Goal: Task Accomplishment & Management: Complete application form

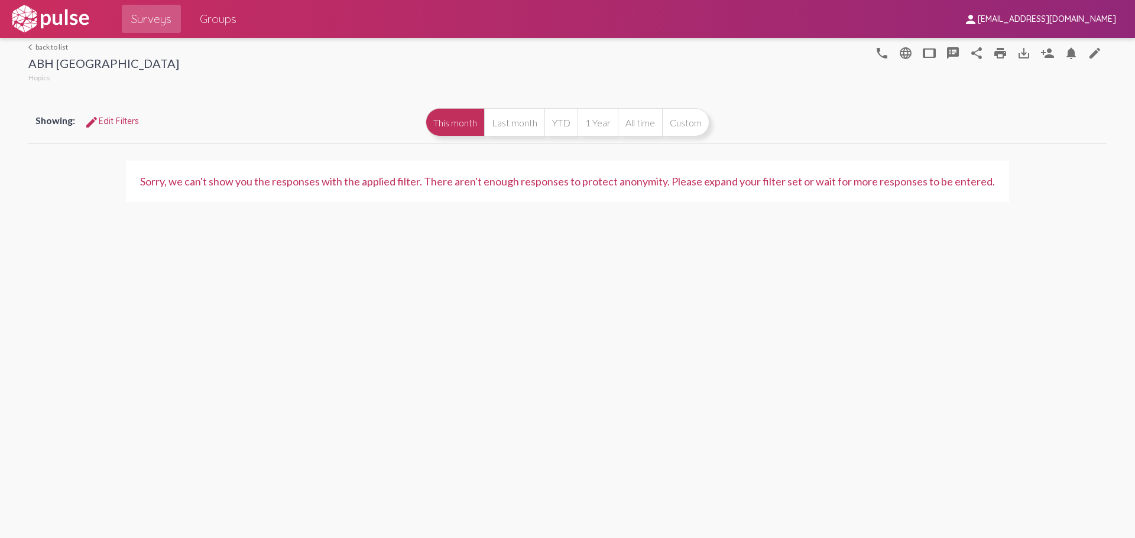
click at [63, 47] on link "arrow_back_ios back to list" at bounding box center [103, 47] width 151 height 9
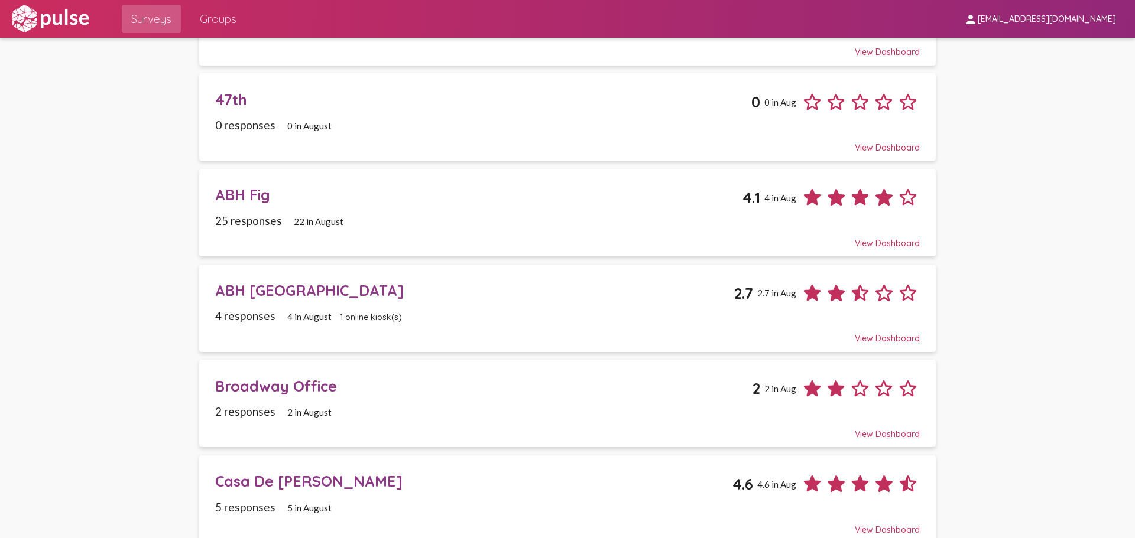
scroll to position [355, 0]
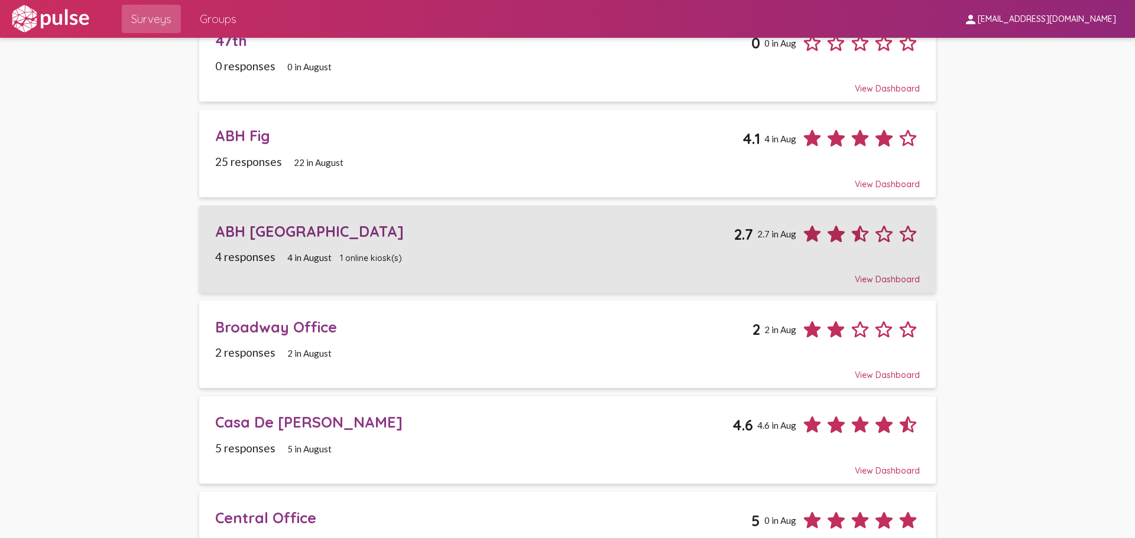
click at [578, 245] on div "ABH St Andrew's Place 2.7 2.7 in Aug" at bounding box center [567, 229] width 705 height 33
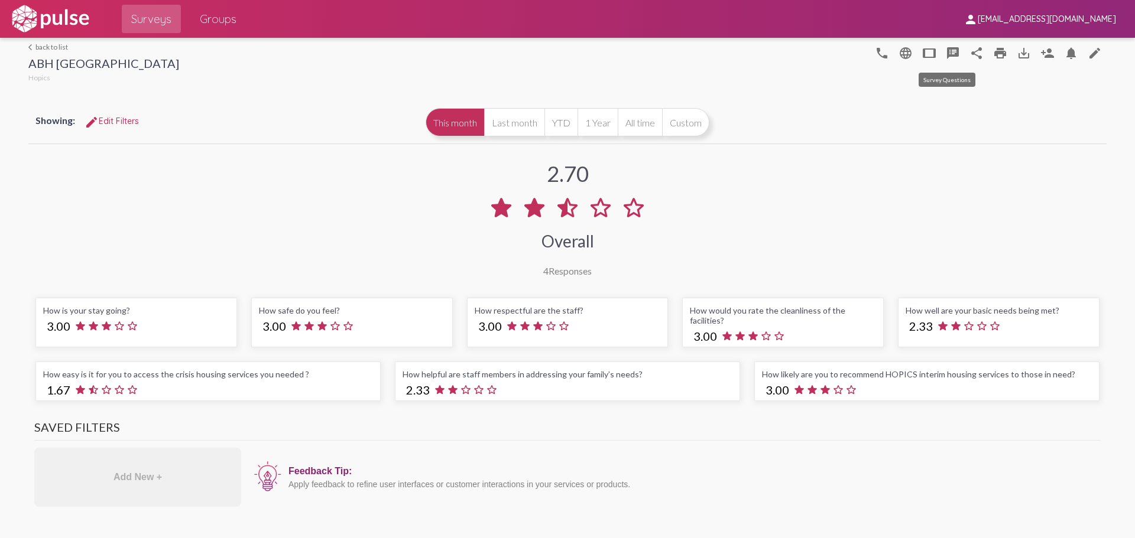
click at [948, 52] on mat-icon "speaker_notes" at bounding box center [953, 53] width 14 height 14
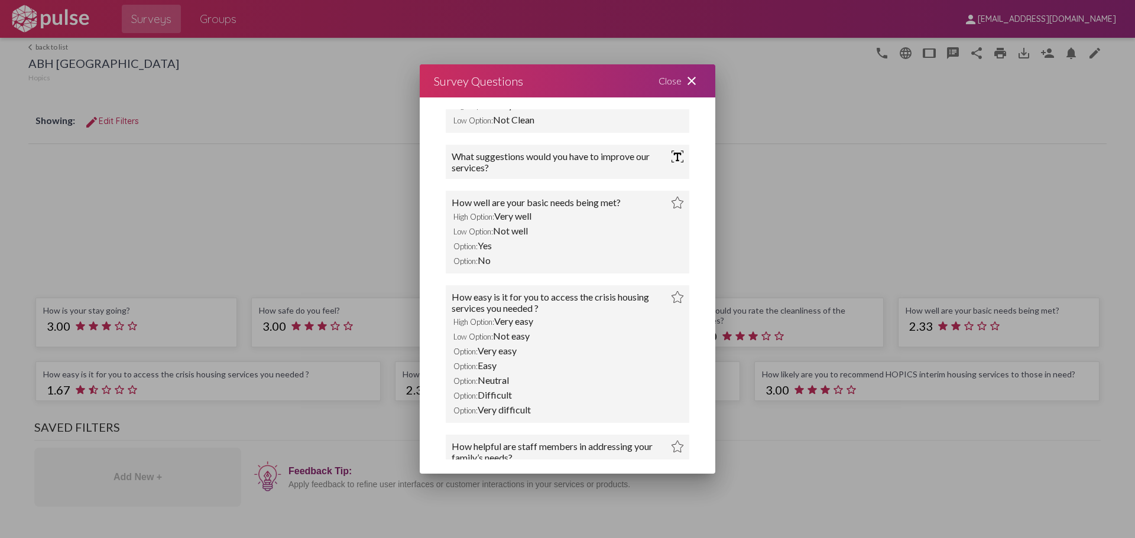
scroll to position [409, 0]
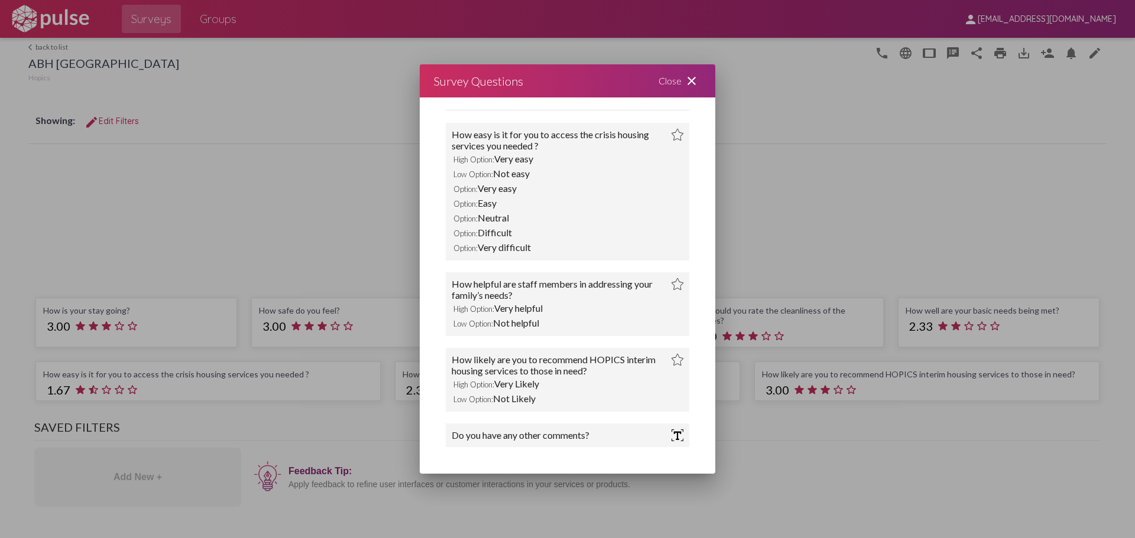
click at [690, 84] on mat-icon "close" at bounding box center [691, 81] width 14 height 14
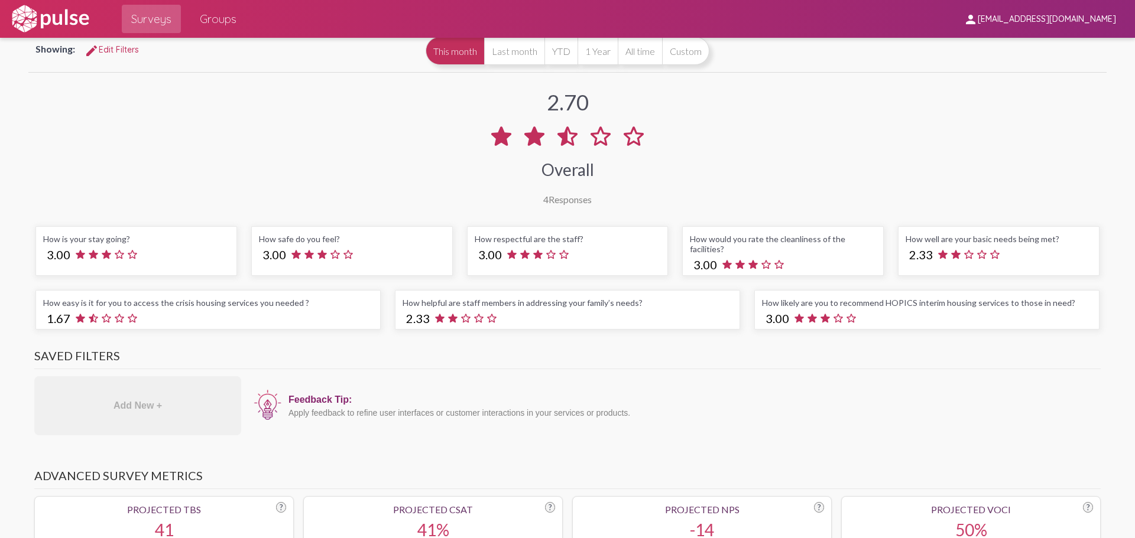
scroll to position [0, 0]
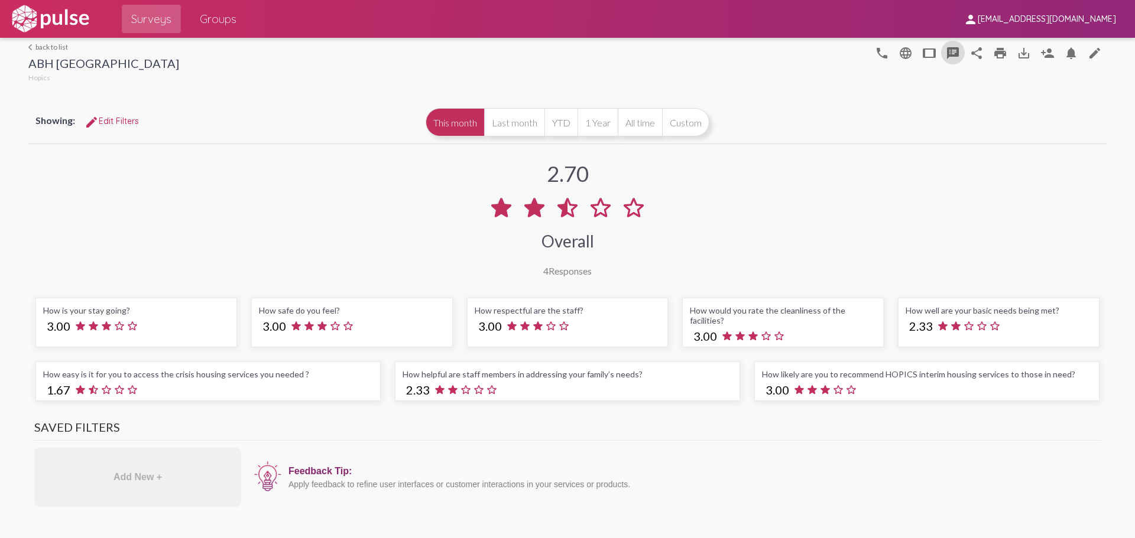
click at [50, 47] on link "arrow_back_ios back to list" at bounding box center [103, 47] width 151 height 9
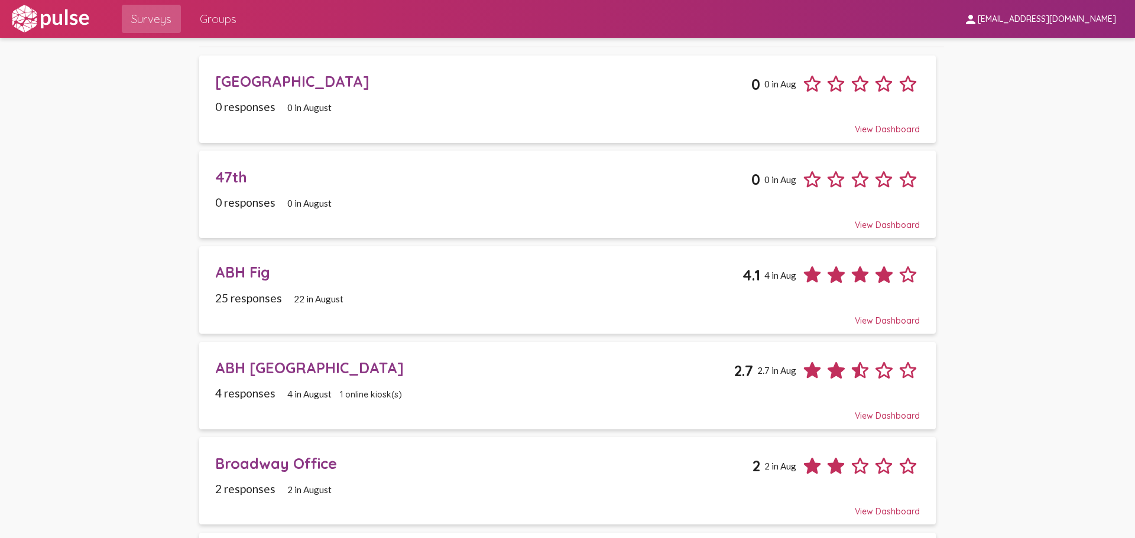
scroll to position [236, 0]
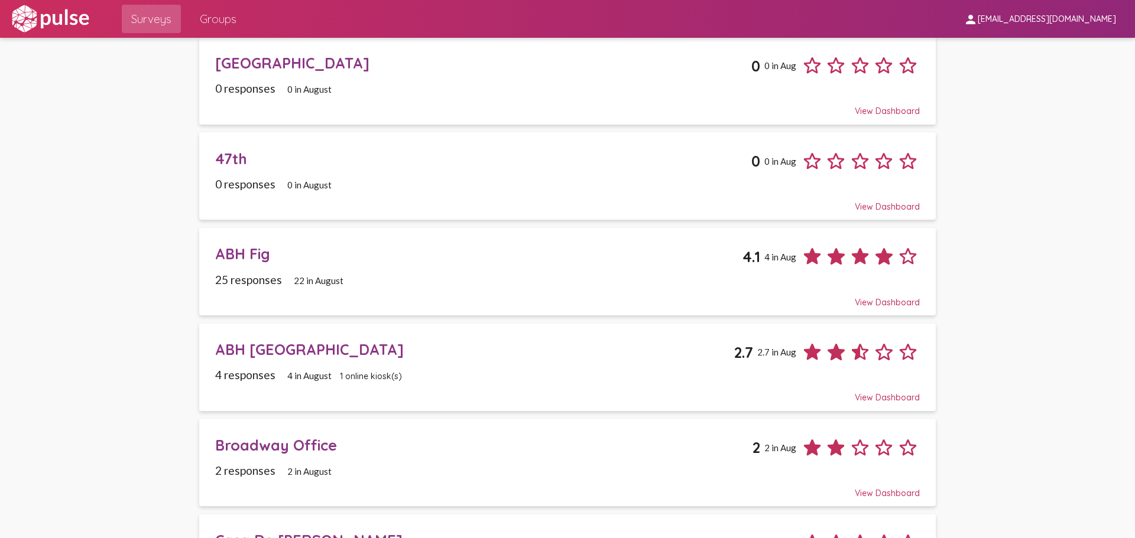
click at [490, 270] on span "ABH Fig 4.1 4 in [DATE] responses 22 in August View Dashboard" at bounding box center [567, 272] width 705 height 72
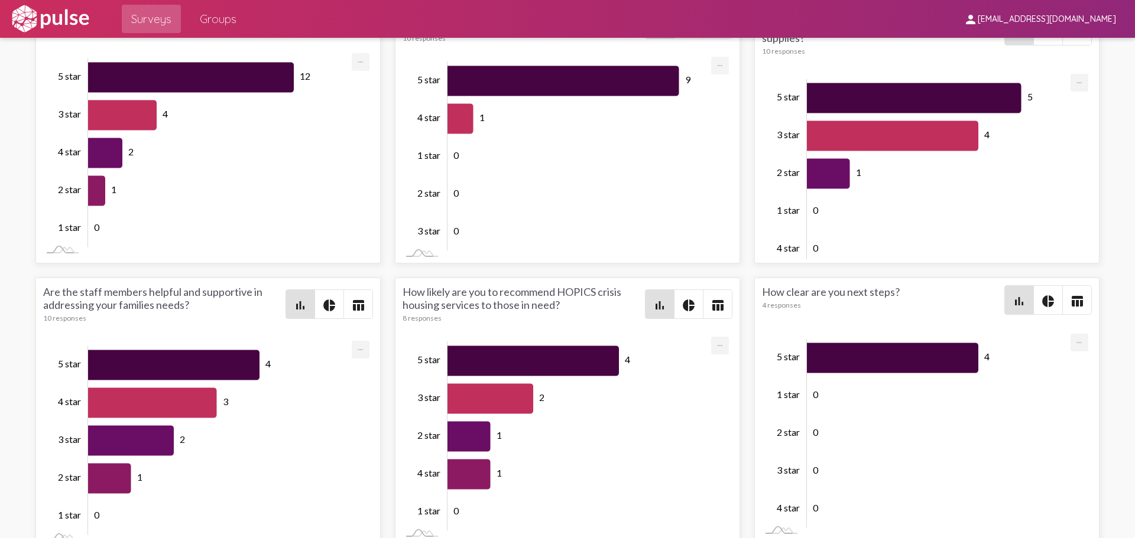
scroll to position [1904, 0]
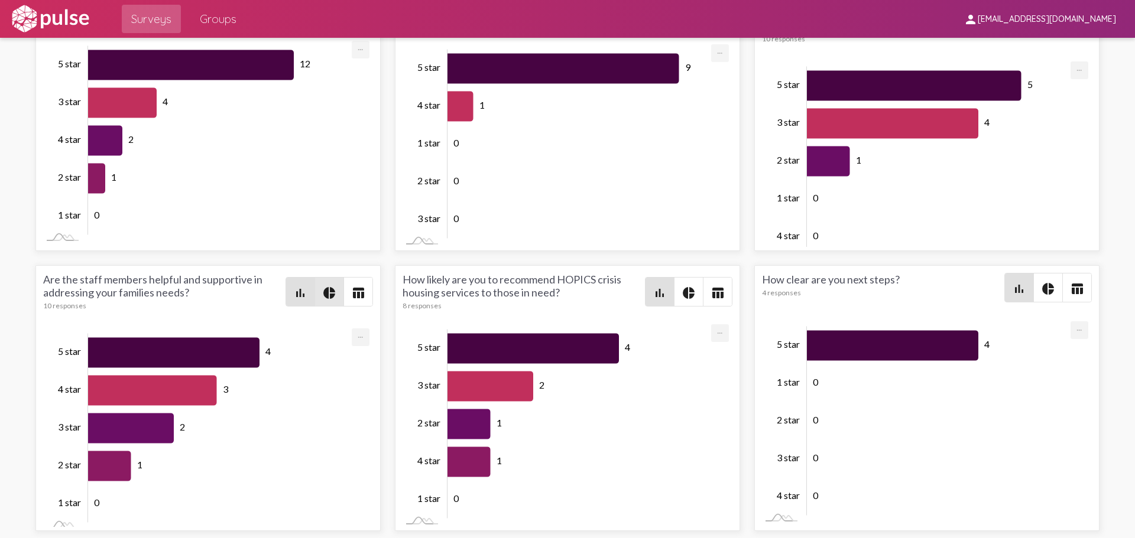
click at [327, 293] on mat-icon "pie_chart" at bounding box center [329, 293] width 14 height 14
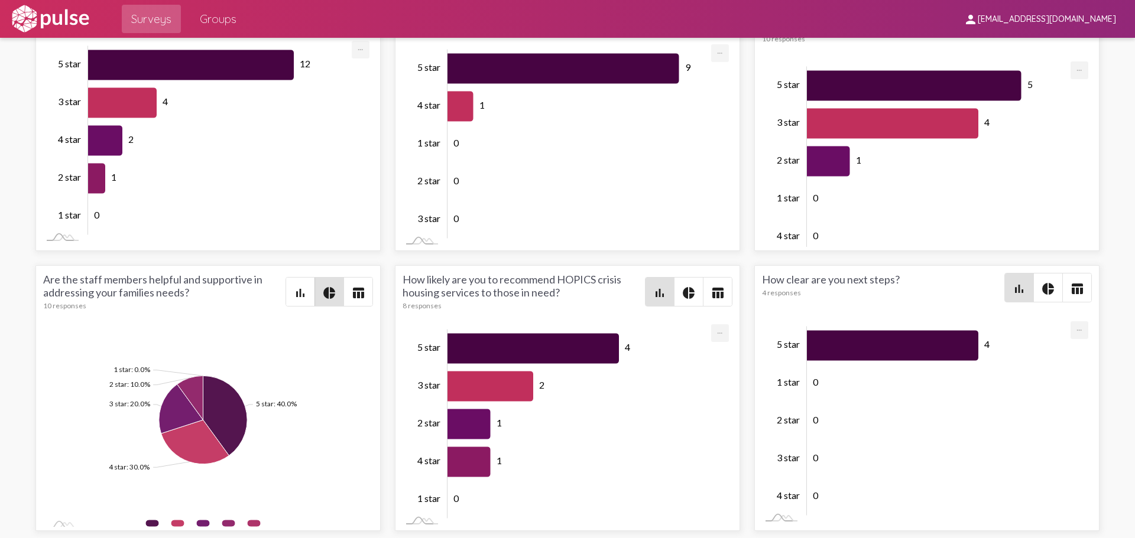
click at [299, 291] on mat-icon "bar_chart" at bounding box center [300, 293] width 14 height 14
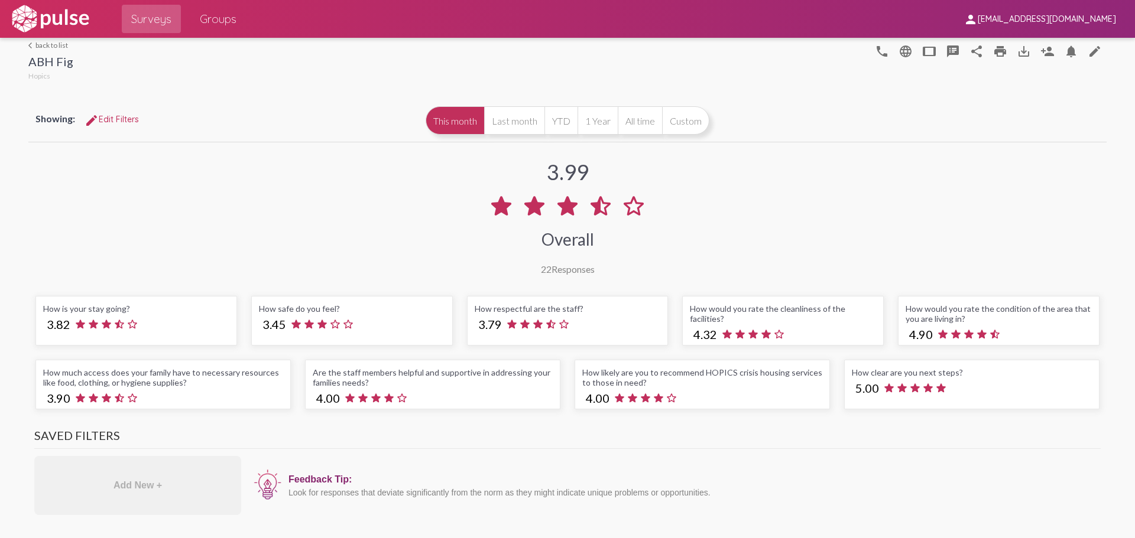
scroll to position [0, 0]
click at [41, 49] on link "arrow_back_ios back to list" at bounding box center [50, 47] width 45 height 9
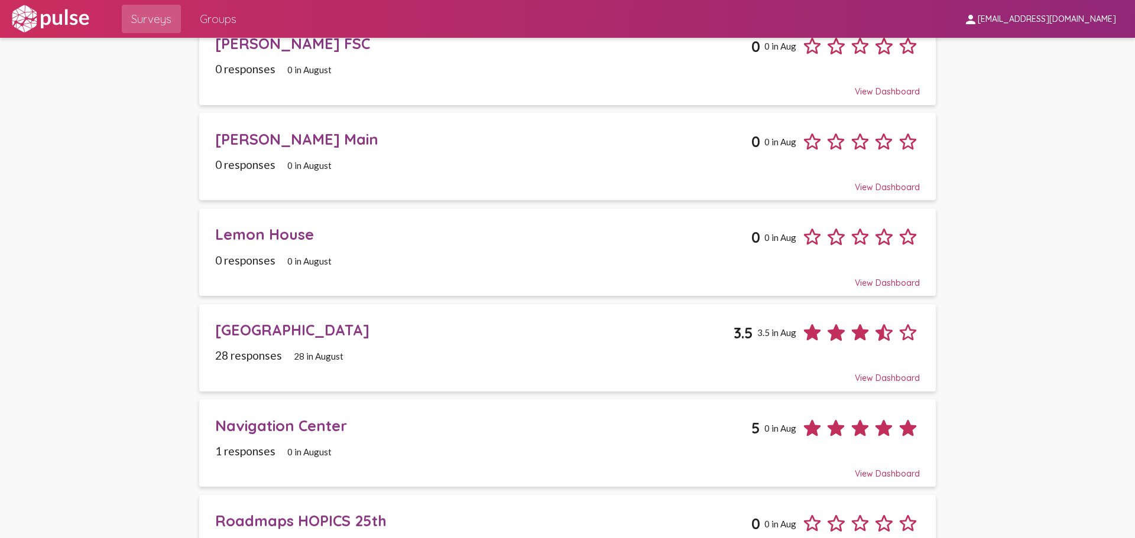
scroll to position [1182, 0]
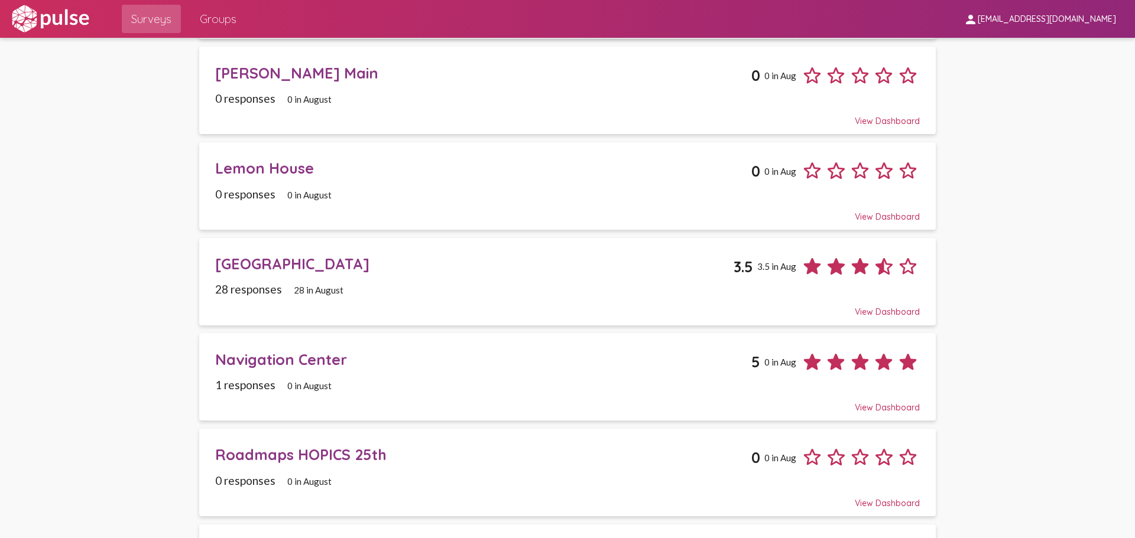
click at [480, 285] on div "28 responses 28 in August" at bounding box center [567, 290] width 705 height 14
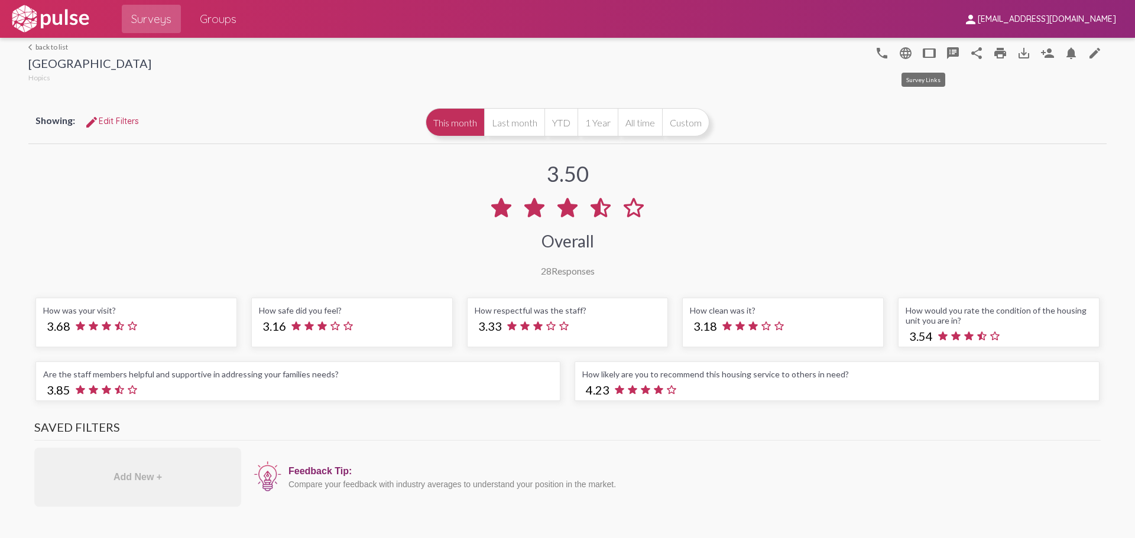
click at [929, 53] on mat-icon "tablet" at bounding box center [929, 53] width 14 height 14
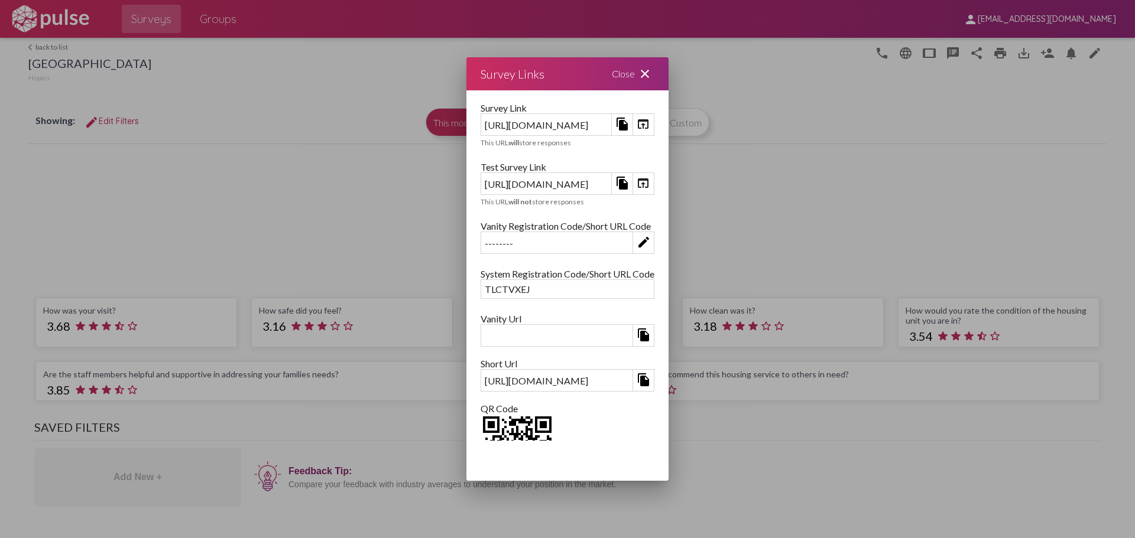
click at [941, 51] on div at bounding box center [567, 269] width 1135 height 538
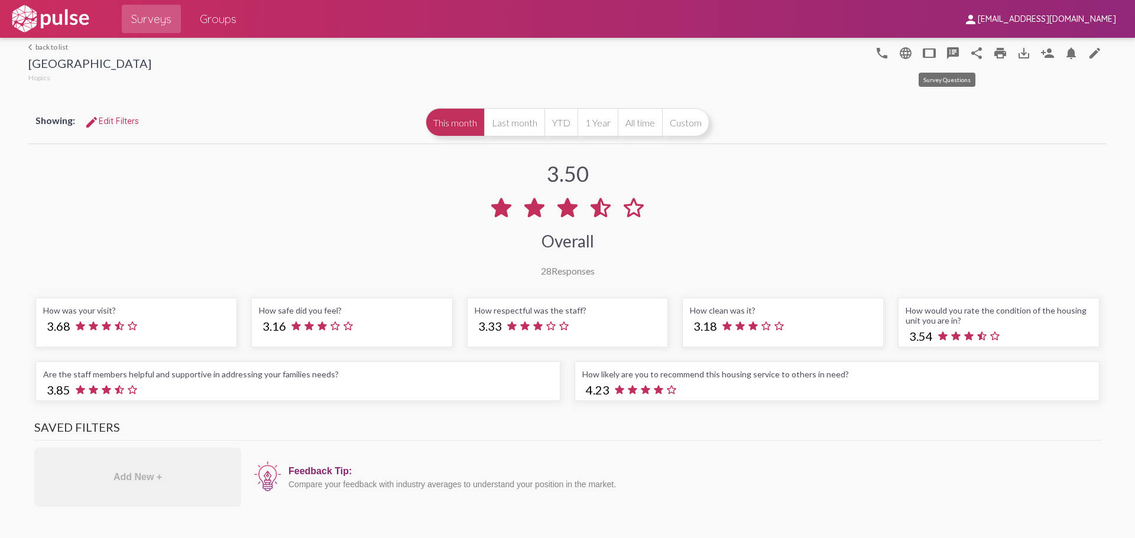
click at [946, 51] on mat-icon "speaker_notes" at bounding box center [953, 53] width 14 height 14
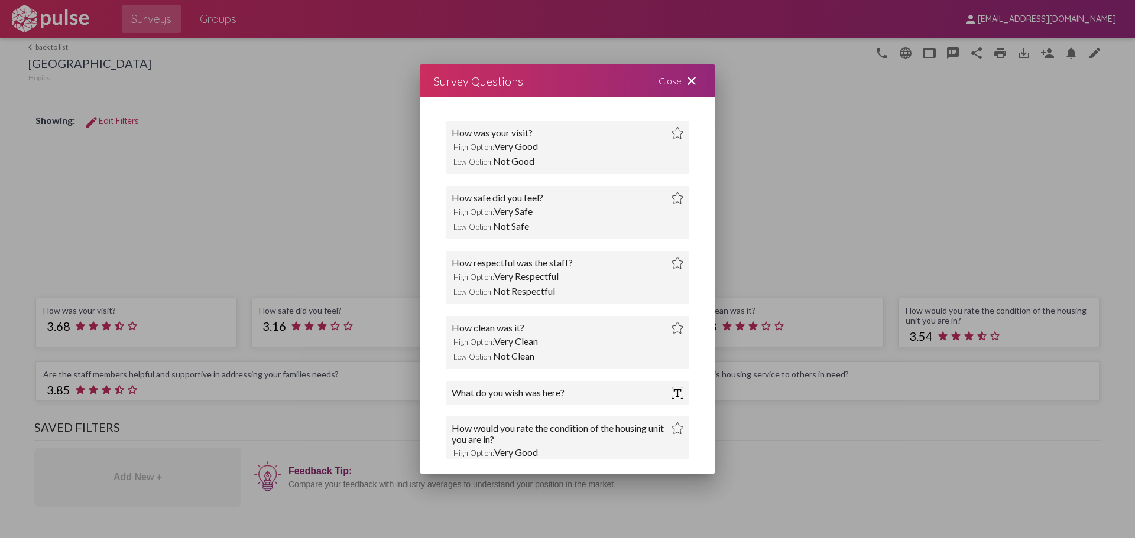
click at [682, 79] on div "Close close" at bounding box center [679, 80] width 71 height 33
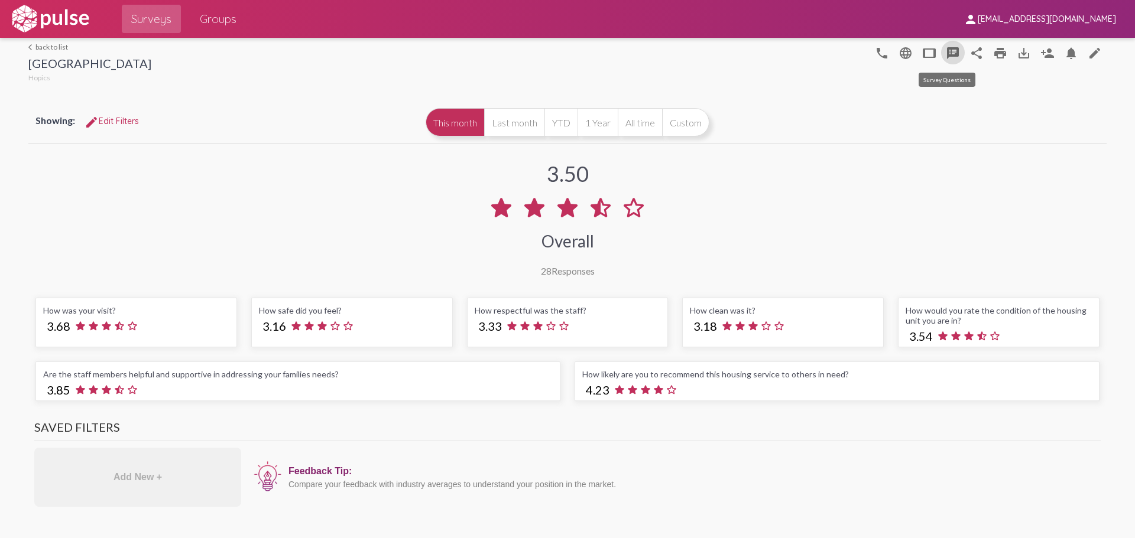
click at [946, 54] on mat-icon "speaker_notes" at bounding box center [953, 53] width 14 height 14
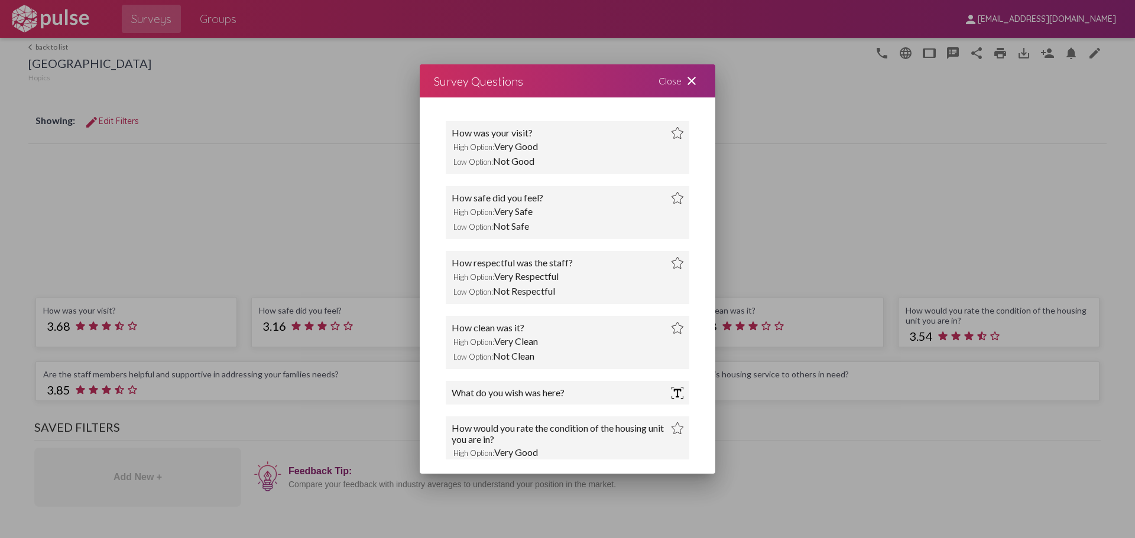
click at [664, 76] on div "Close close" at bounding box center [679, 80] width 71 height 33
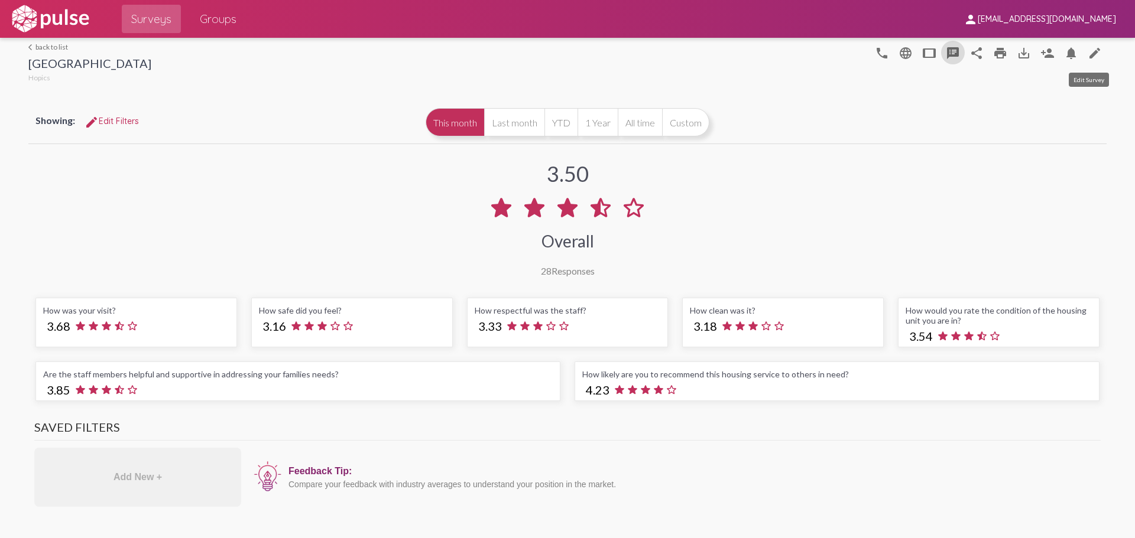
click at [1088, 53] on mat-icon "edit" at bounding box center [1095, 53] width 14 height 14
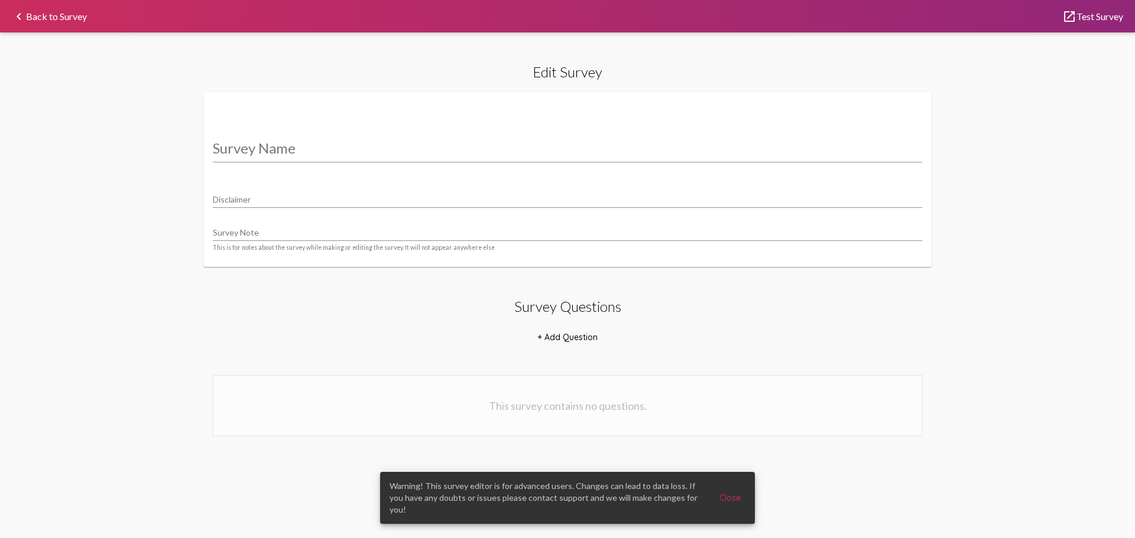
type input "[GEOGRAPHIC_DATA]"
type input "We value your privacy, your identity will remain anonymous."
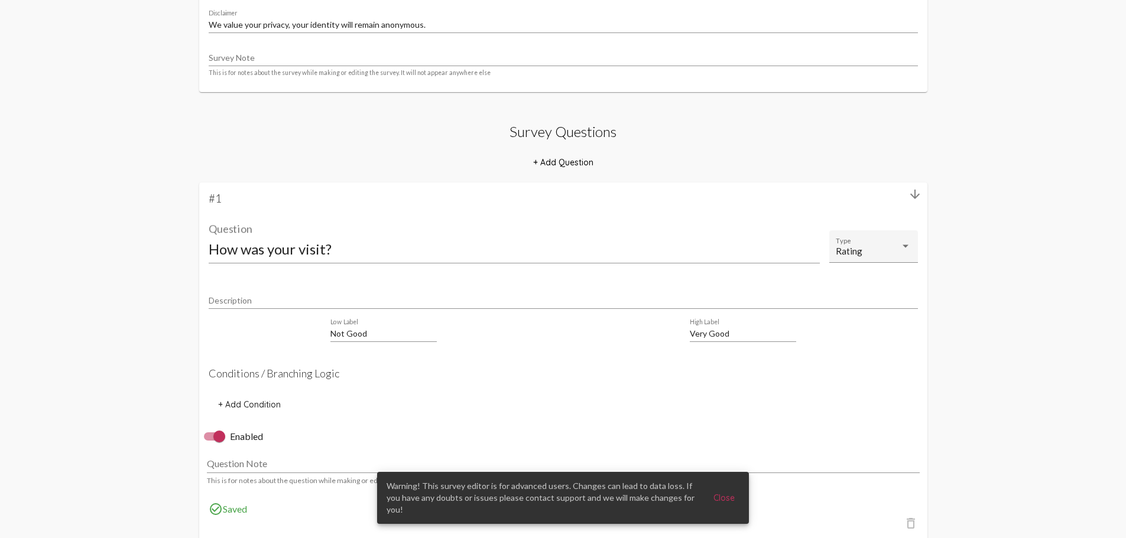
scroll to position [177, 0]
click at [264, 249] on input "How was your visit?" at bounding box center [514, 247] width 611 height 16
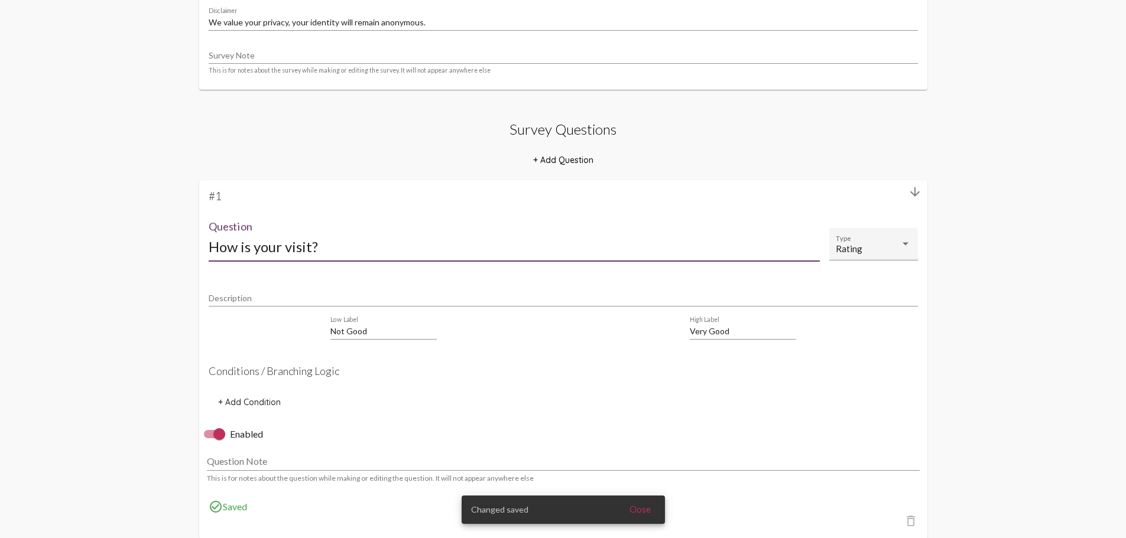
click at [309, 246] on input "How is your visit?" at bounding box center [514, 247] width 611 height 16
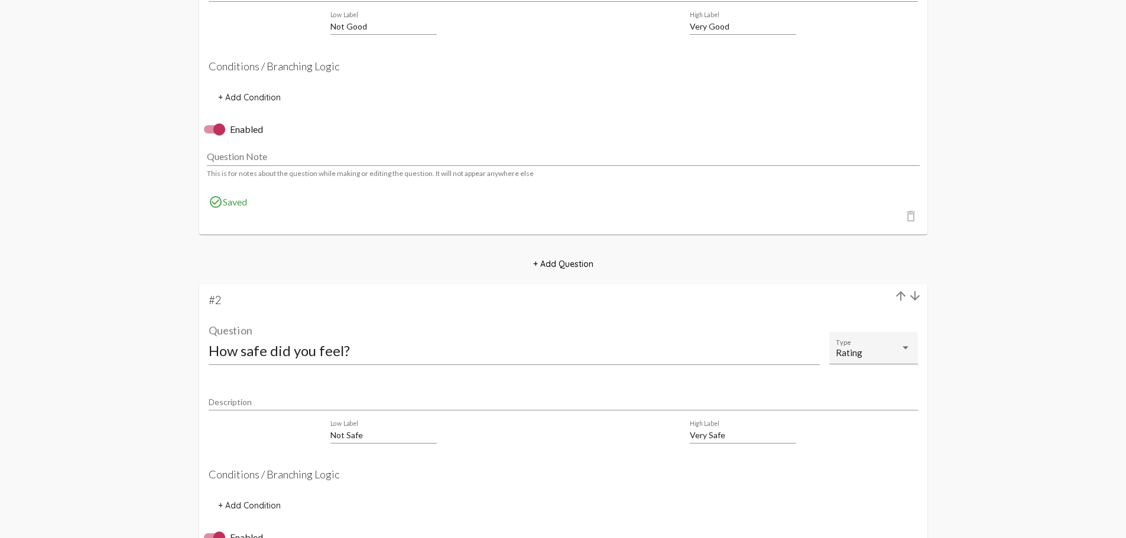
scroll to position [591, 0]
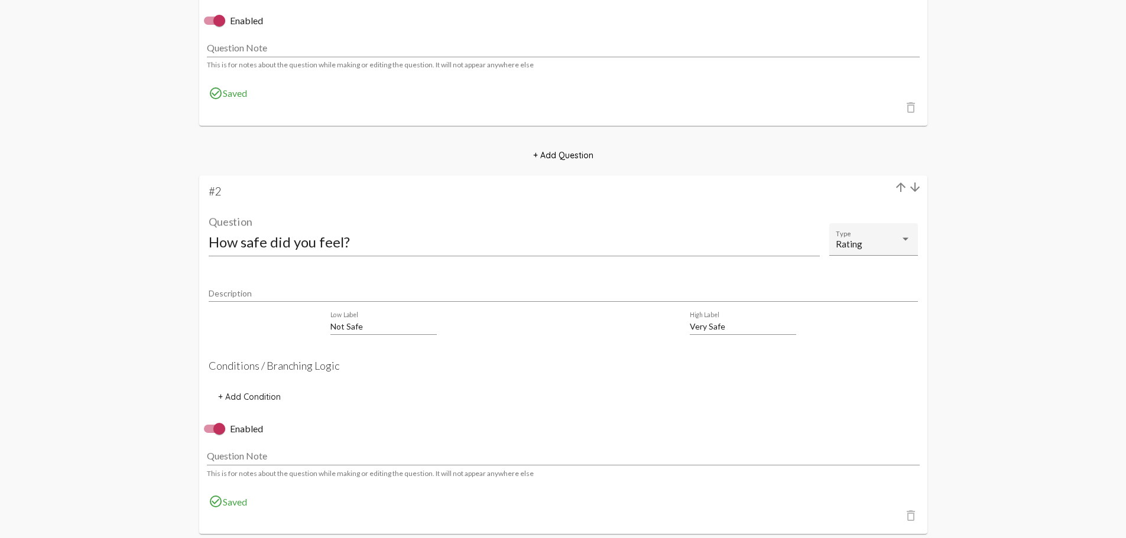
type input "How is your visit going?"
click at [287, 242] on input "How safe did you feel?" at bounding box center [514, 242] width 611 height 16
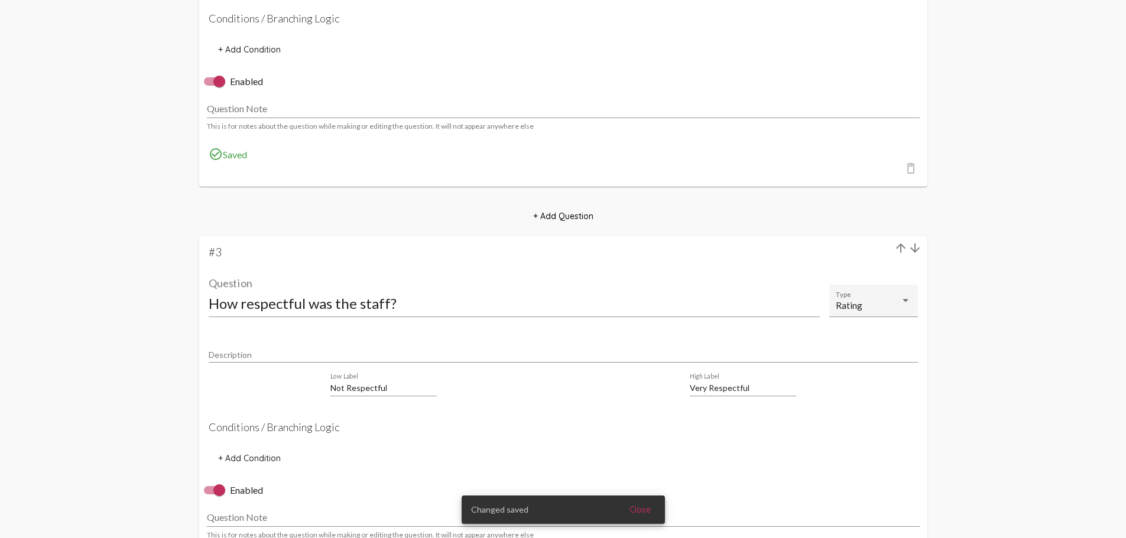
scroll to position [1005, 0]
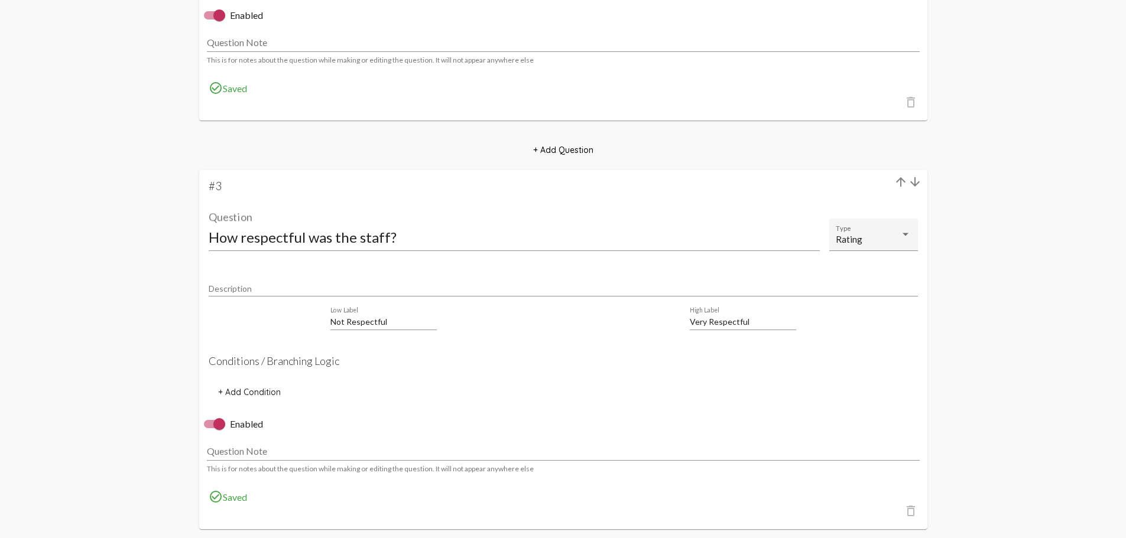
type input "How safe do you feel?"
click at [329, 235] on input "How respectful was the staff?" at bounding box center [514, 237] width 611 height 16
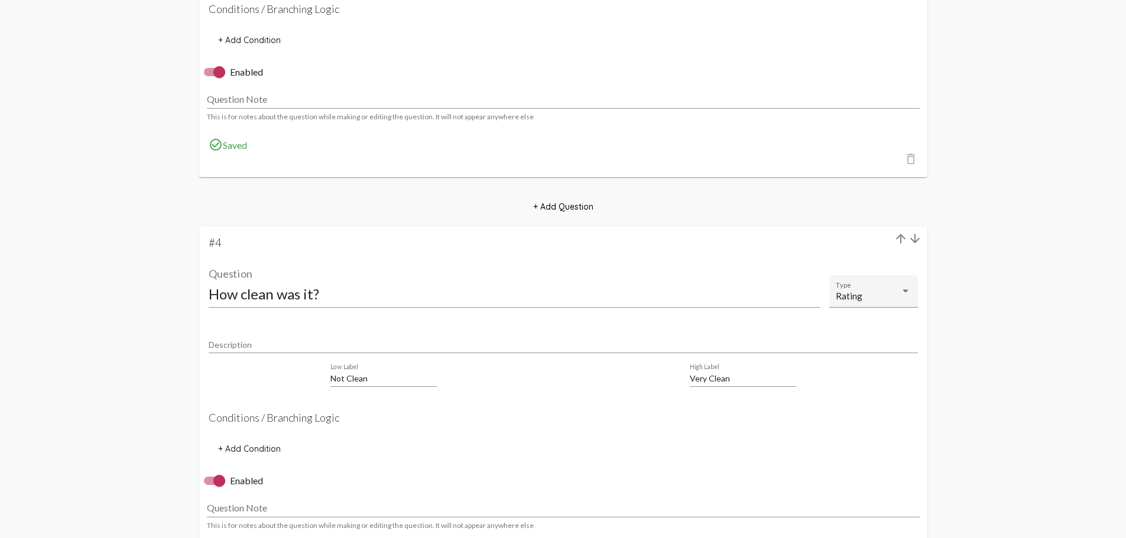
scroll to position [1360, 0]
type input "How respectful is the staff?"
click at [299, 290] on input "How clean was it?" at bounding box center [514, 292] width 611 height 16
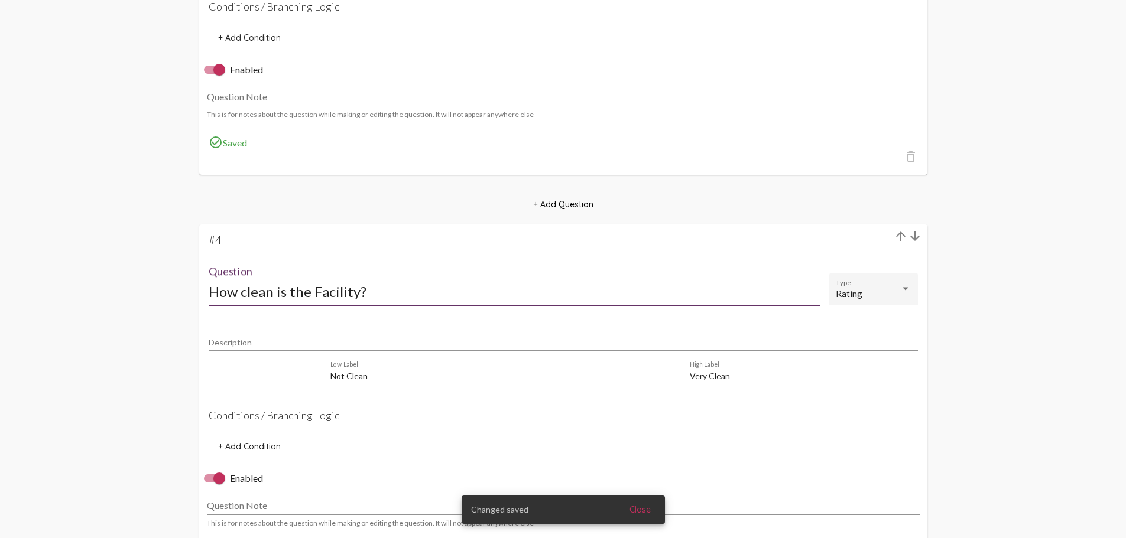
drag, startPoint x: 366, startPoint y: 290, endPoint x: 211, endPoint y: 290, distance: 155.5
click at [209, 290] on input "How clean is the Facility?" at bounding box center [514, 292] width 611 height 16
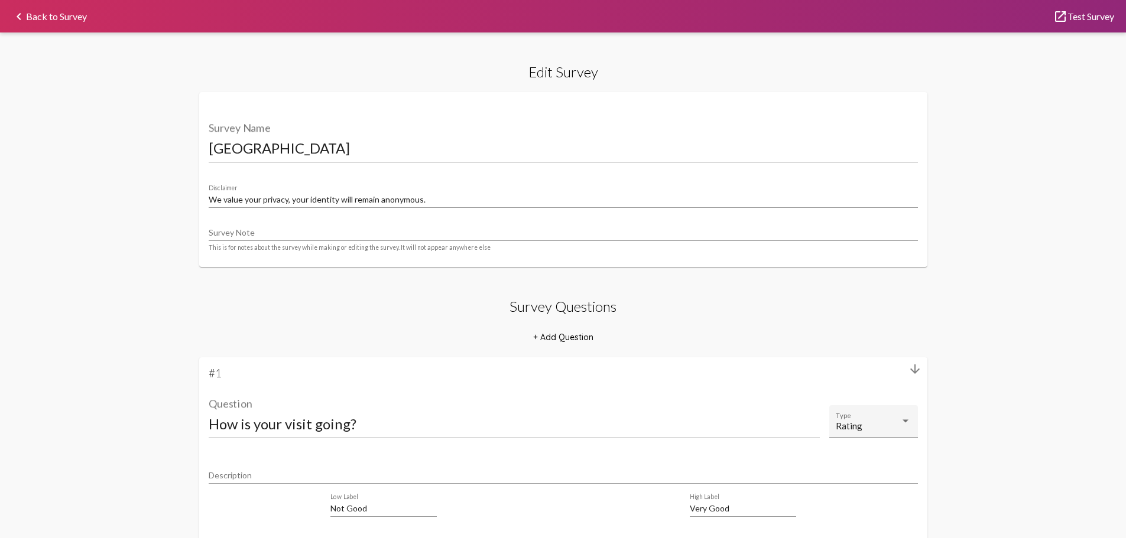
type input "How clean is the Facility?"
click at [70, 18] on link "keyboard_arrow_left Back to Survey" at bounding box center [49, 16] width 75 height 9
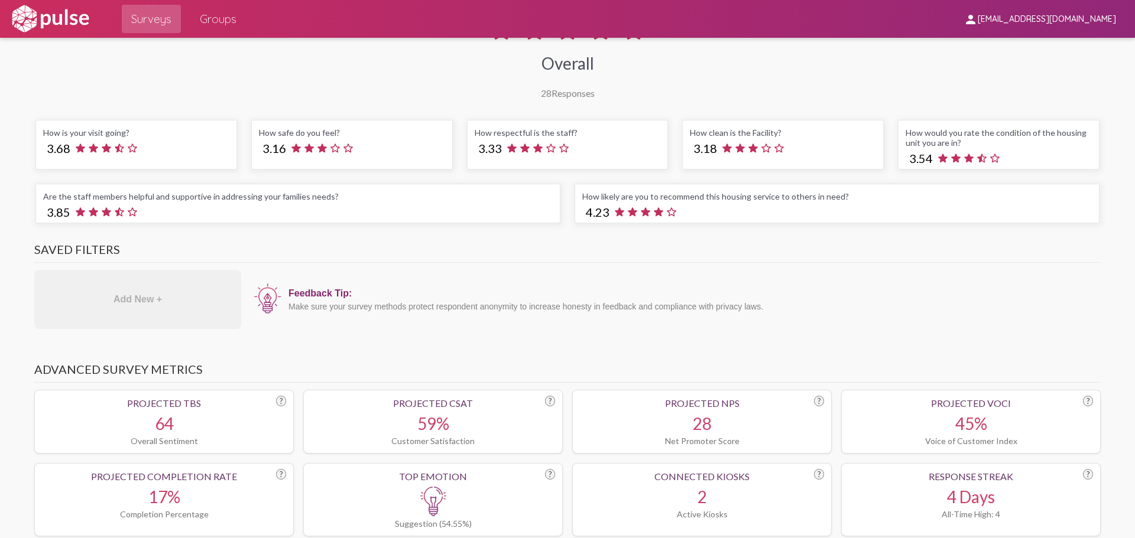
scroll to position [4, 0]
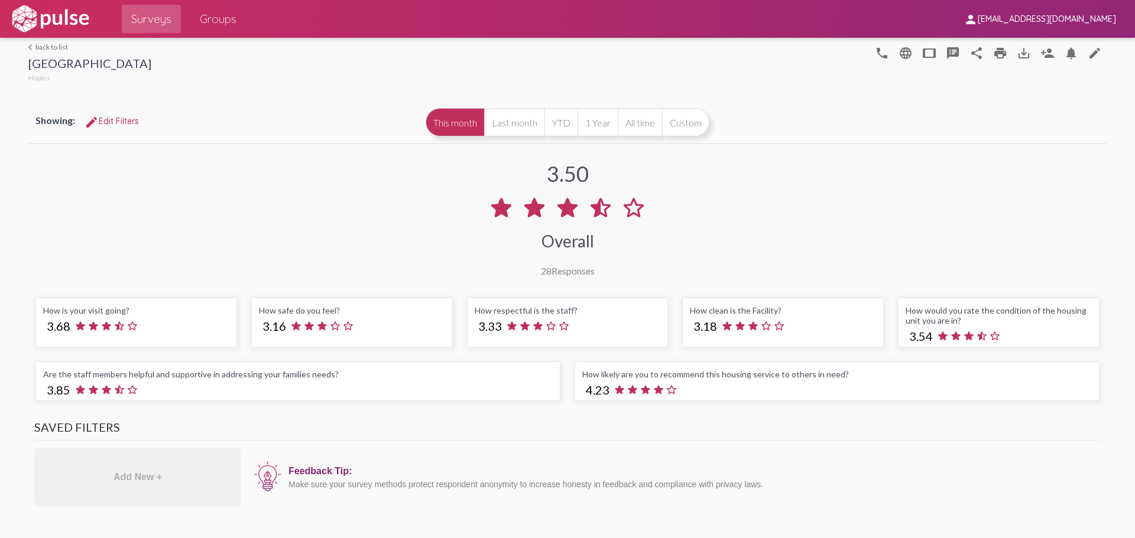
click at [57, 50] on link "arrow_back_ios back to list" at bounding box center [89, 47] width 123 height 9
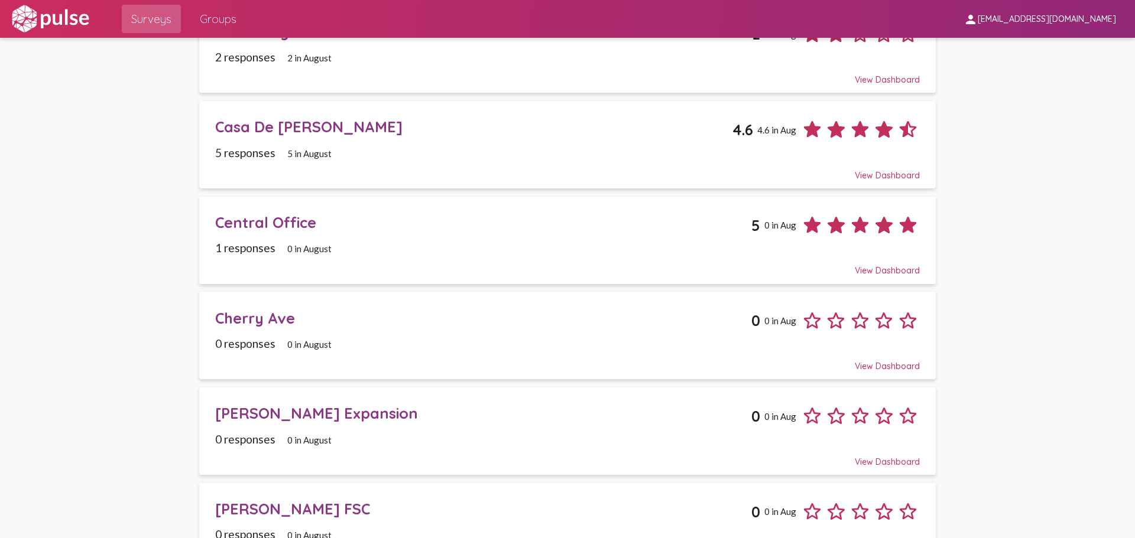
click at [402, 149] on div "5 responses 5 in August" at bounding box center [567, 153] width 705 height 14
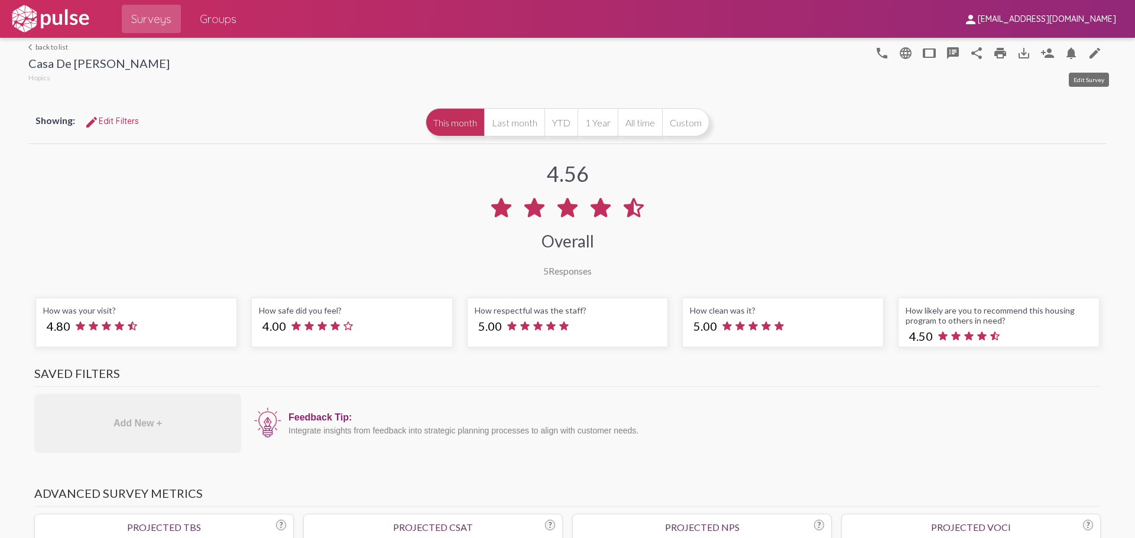
click at [1088, 51] on mat-icon "edit" at bounding box center [1095, 53] width 14 height 14
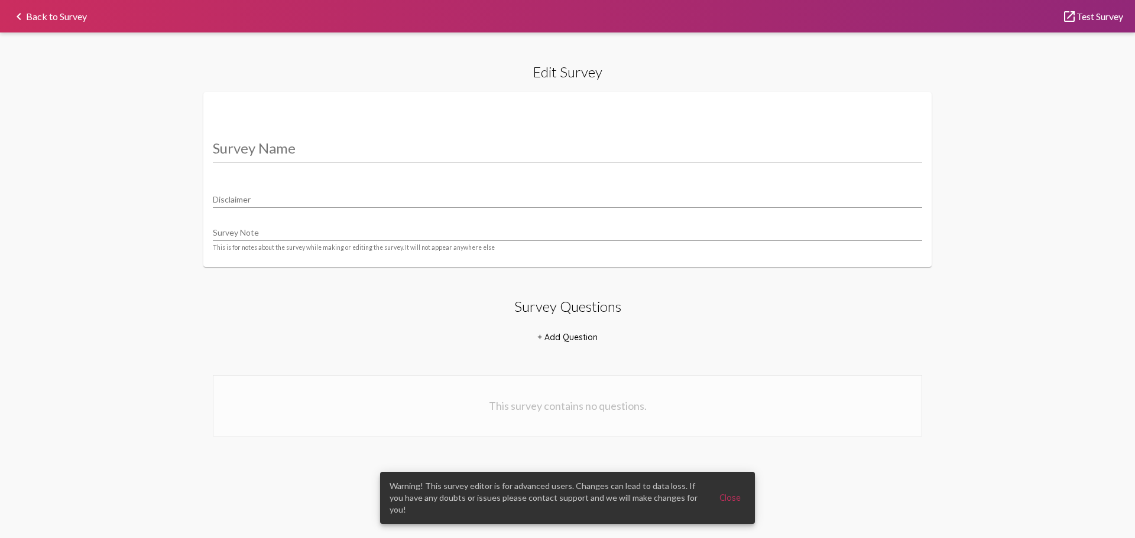
type input "Casa De [PERSON_NAME]"
type input "We value your privacy, your identity will remain anonymous."
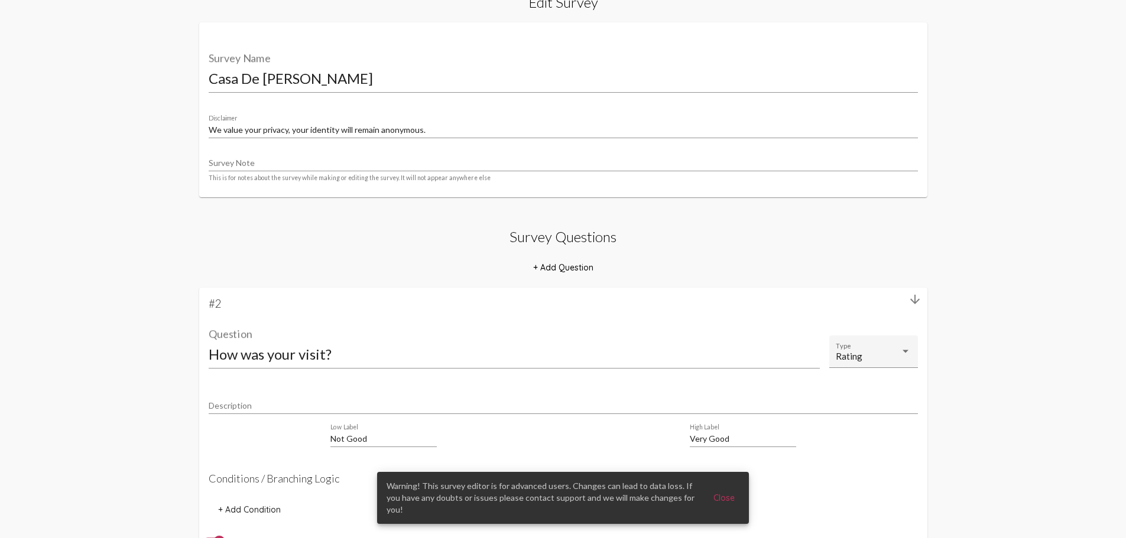
scroll to position [177, 0]
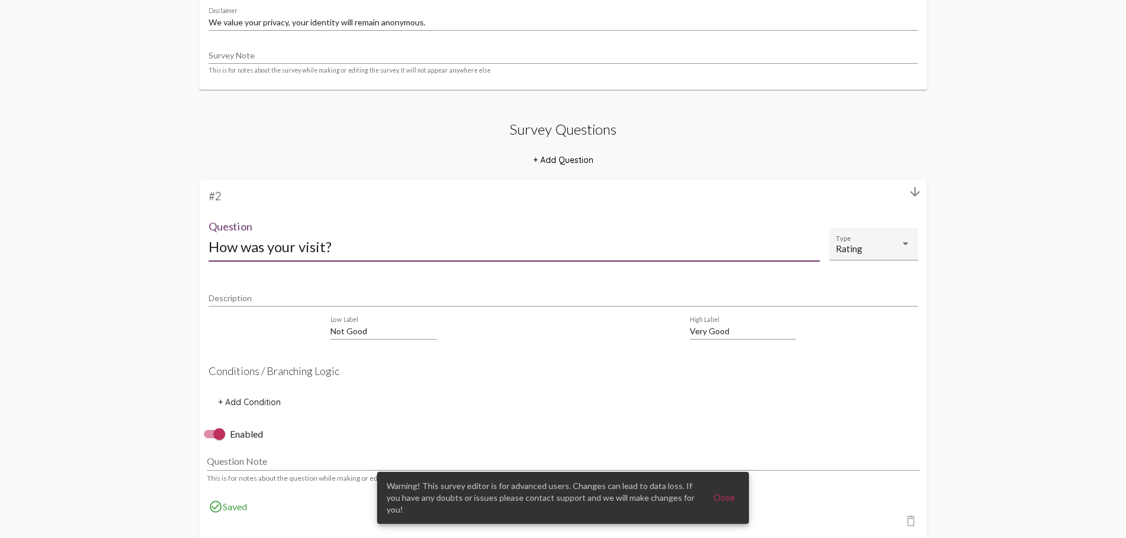
click at [295, 250] on input "How was your visit?" at bounding box center [514, 247] width 611 height 16
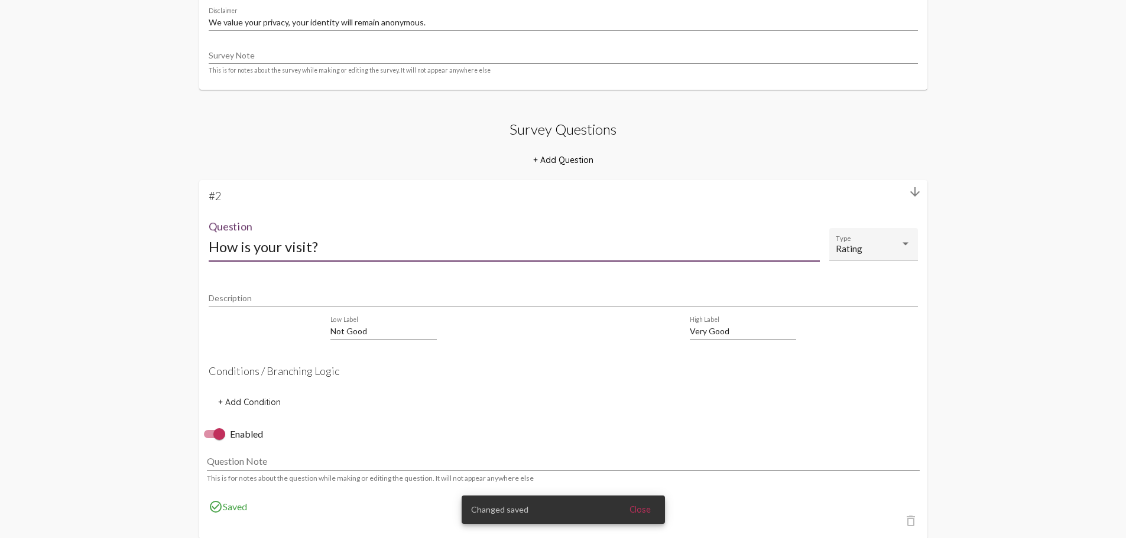
click at [311, 245] on input "How is your visit?" at bounding box center [514, 247] width 611 height 16
type input "How is your visit going?"
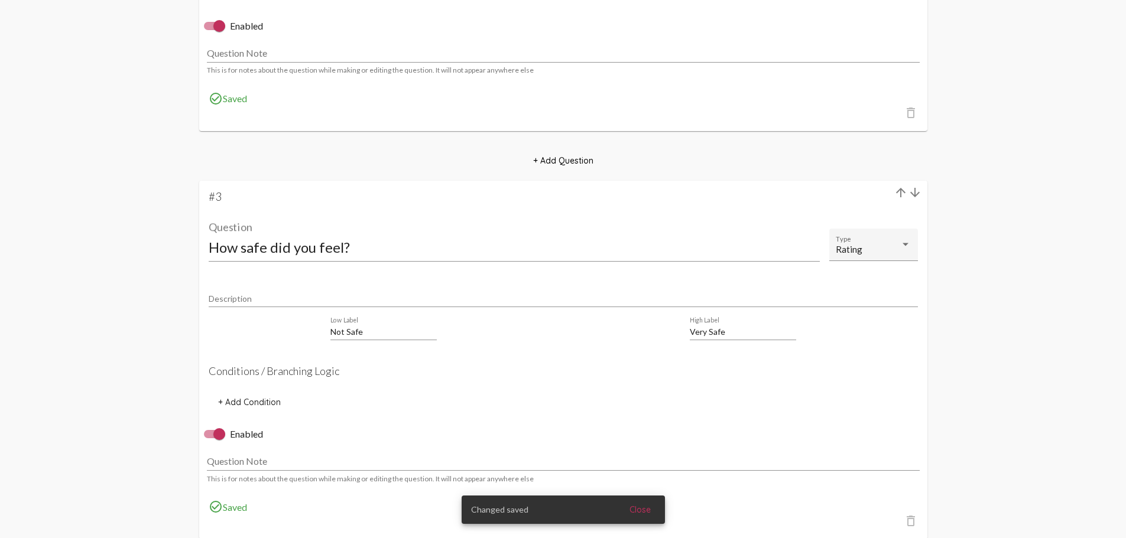
scroll to position [591, 0]
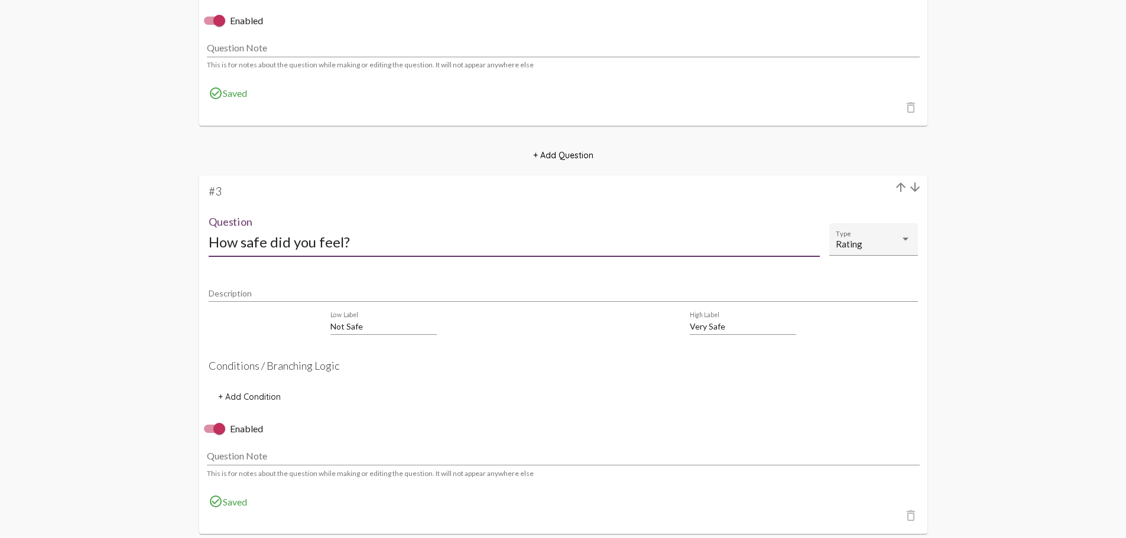
click at [284, 239] on input "How safe did you feel?" at bounding box center [514, 242] width 611 height 16
click at [287, 244] on input "How safe did you feel?" at bounding box center [514, 242] width 611 height 16
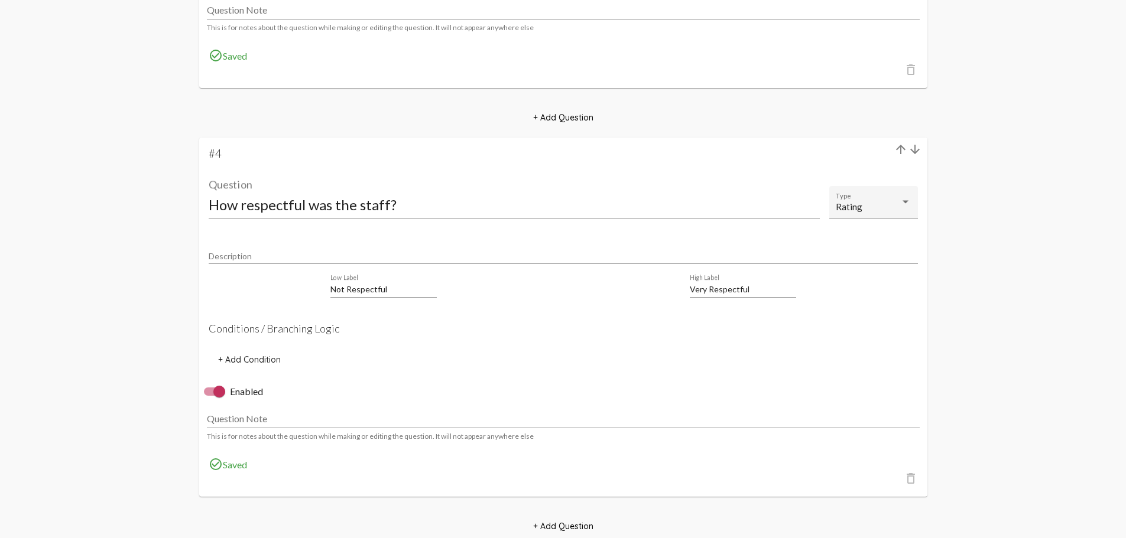
scroll to position [1064, 0]
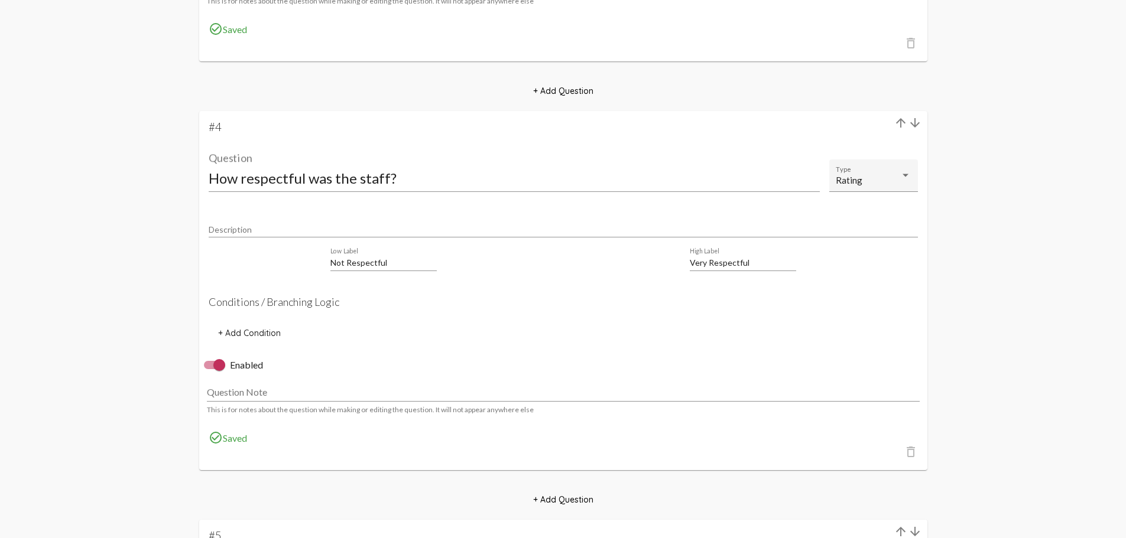
type input "How safe do you feel?"
click at [327, 177] on input "How respectful was the staff?" at bounding box center [514, 178] width 611 height 16
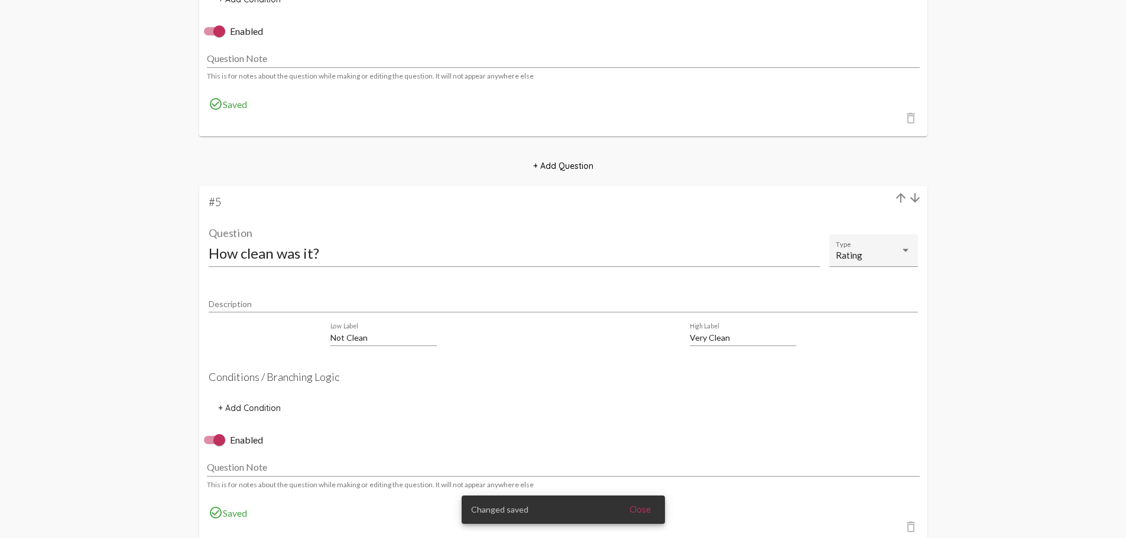
scroll to position [1419, 0]
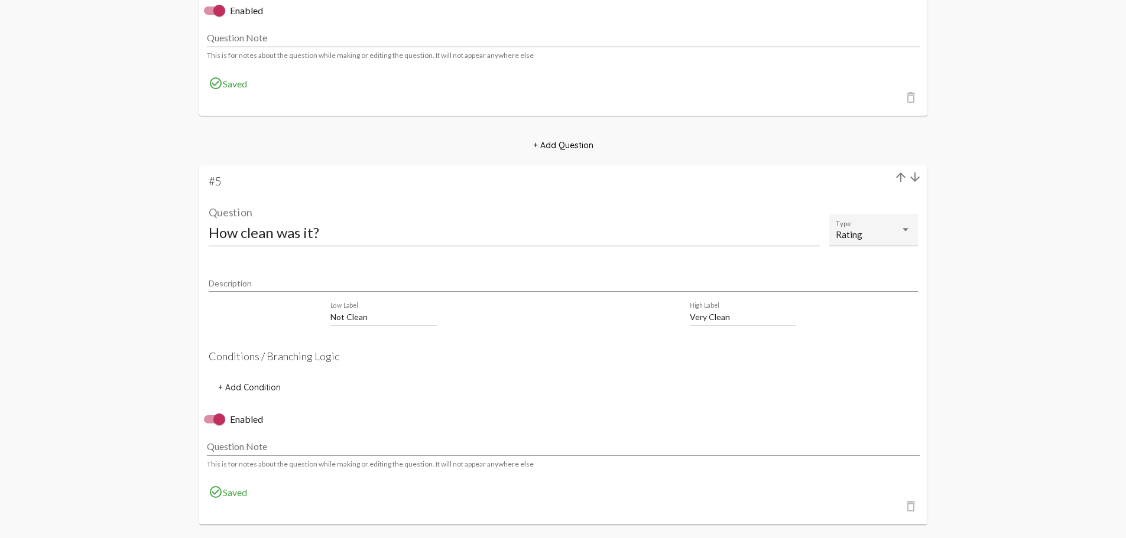
type input "How respectful is the staff?"
click at [299, 235] on input "How clean was it?" at bounding box center [514, 233] width 611 height 16
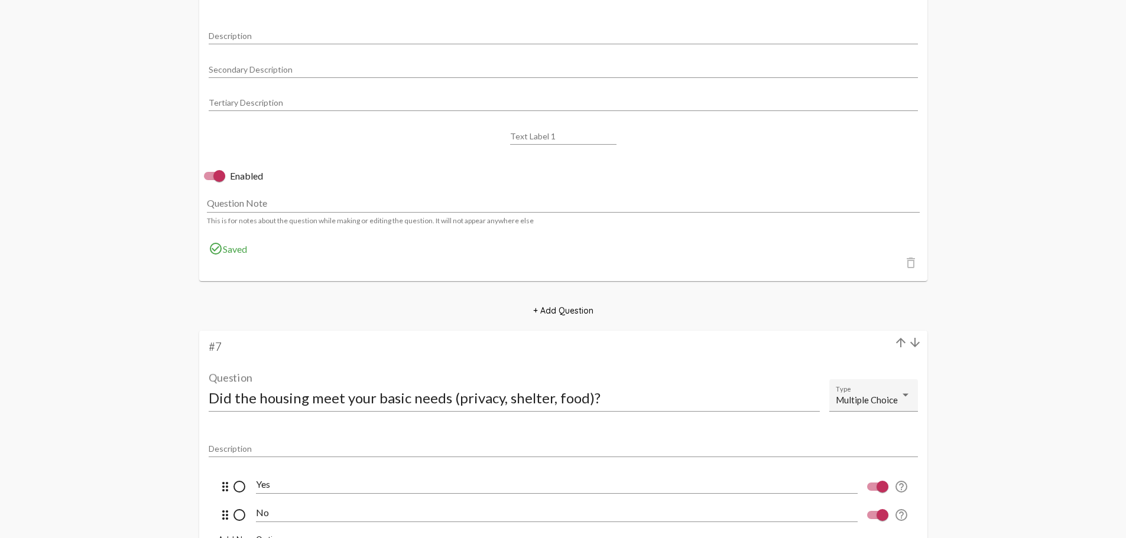
scroll to position [2246, 0]
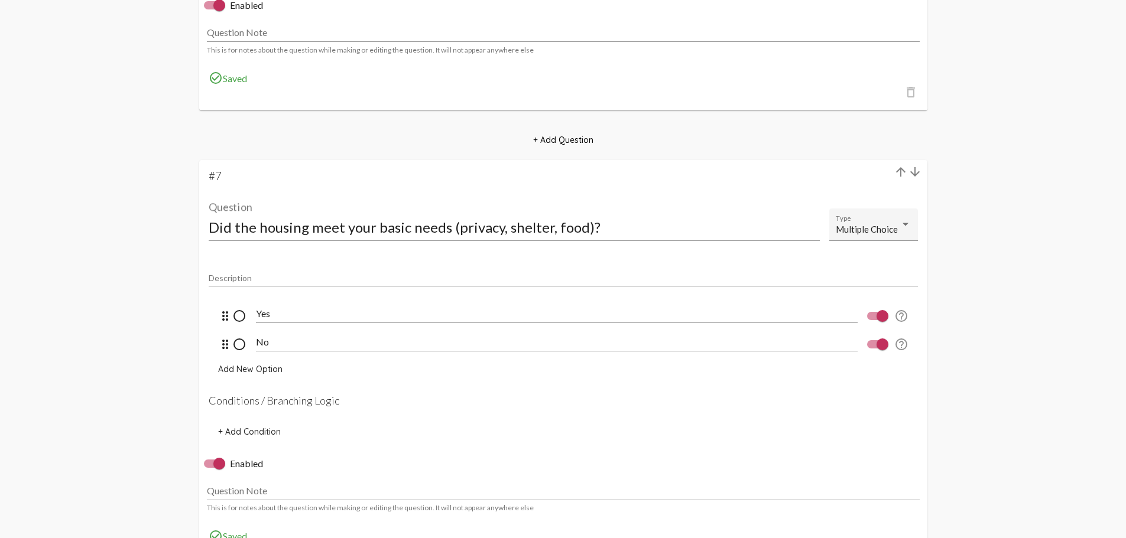
type input "How clean is the facilities?"
click at [231, 226] on input "Did the housing meet your basic needs (privacy, shelter, food)?" at bounding box center [514, 227] width 611 height 16
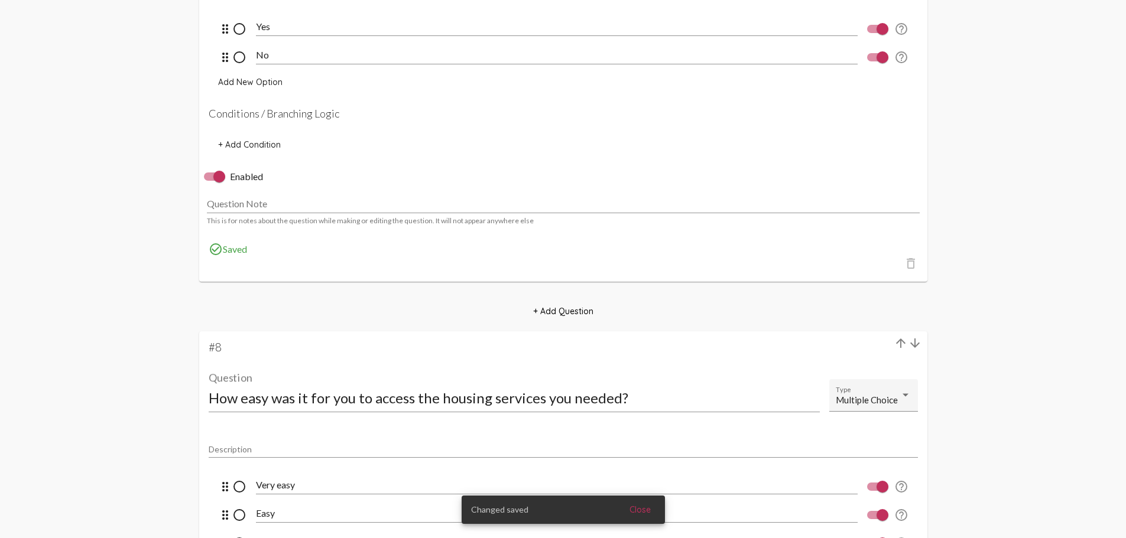
scroll to position [2660, 0]
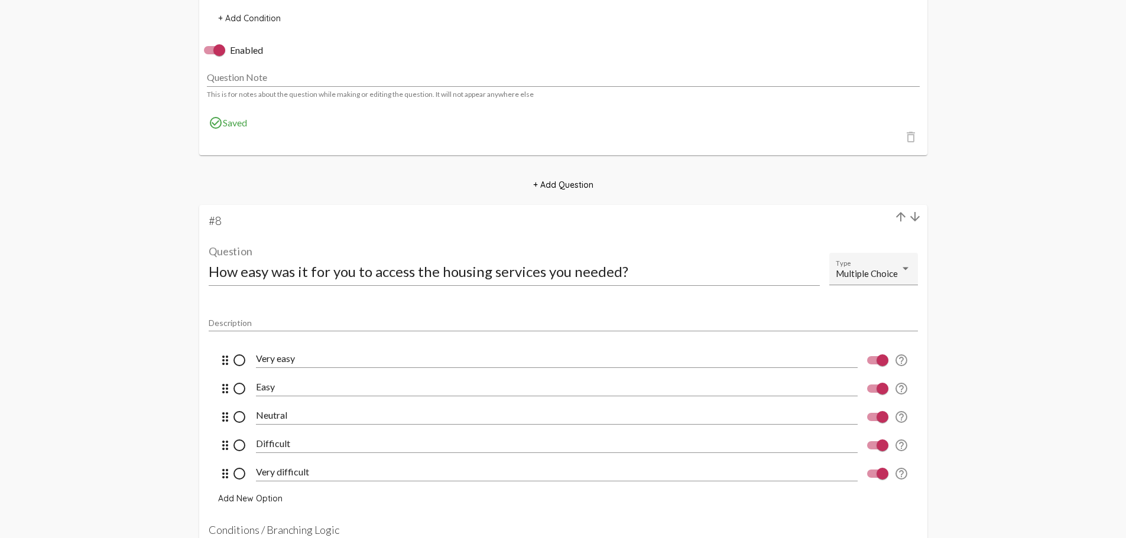
type input "Does the housing meet your basic needs (privacy, shelter, food)?"
click at [295, 271] on input "How easy was it for you to access the housing services you needed?" at bounding box center [514, 272] width 611 height 16
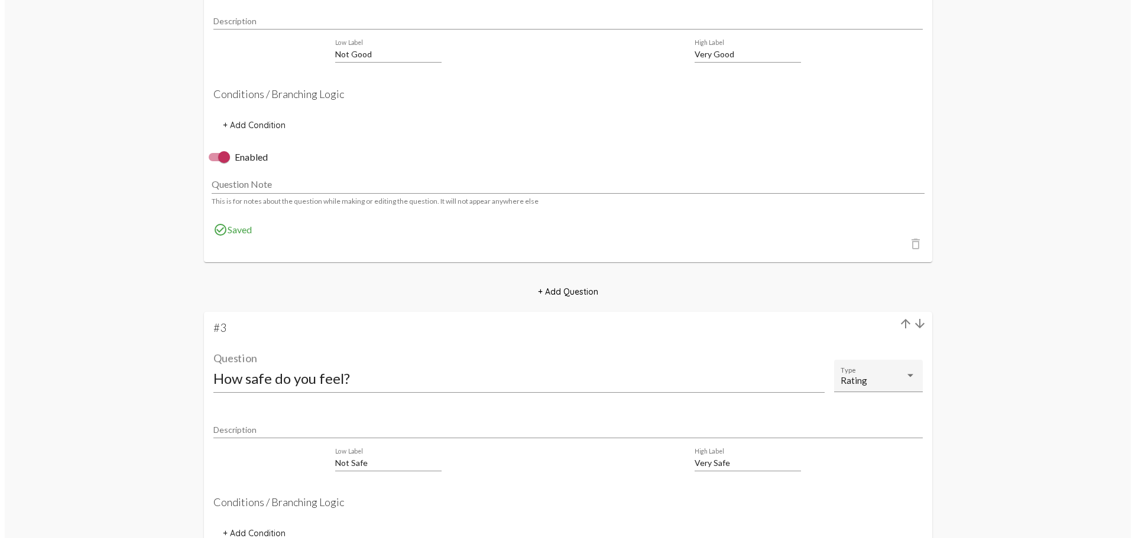
scroll to position [0, 0]
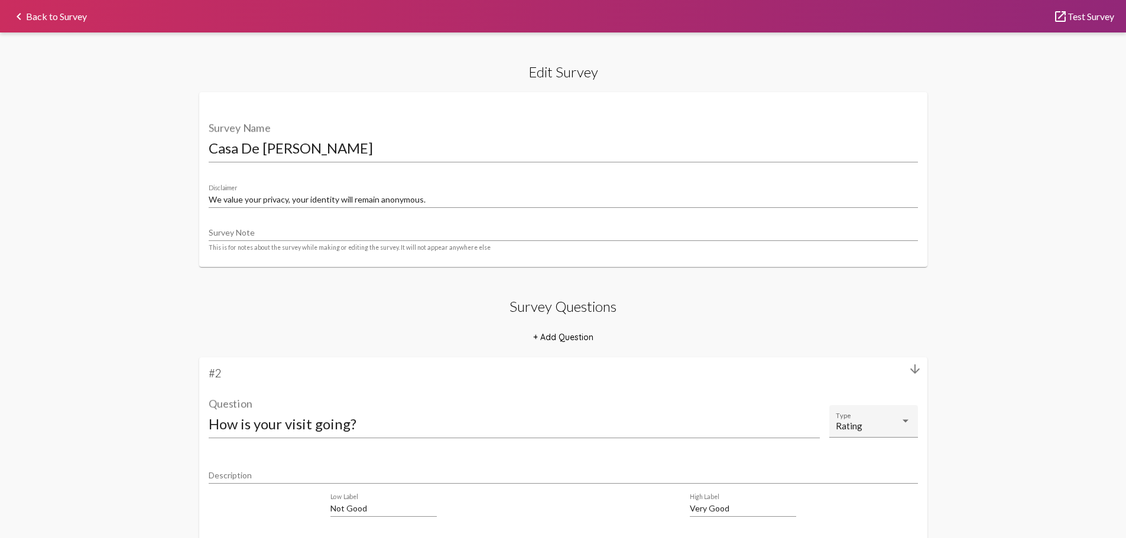
type input "How easy is it for you to access the housing services you needed?"
click at [50, 13] on link "keyboard_arrow_left Back to Survey" at bounding box center [49, 16] width 75 height 9
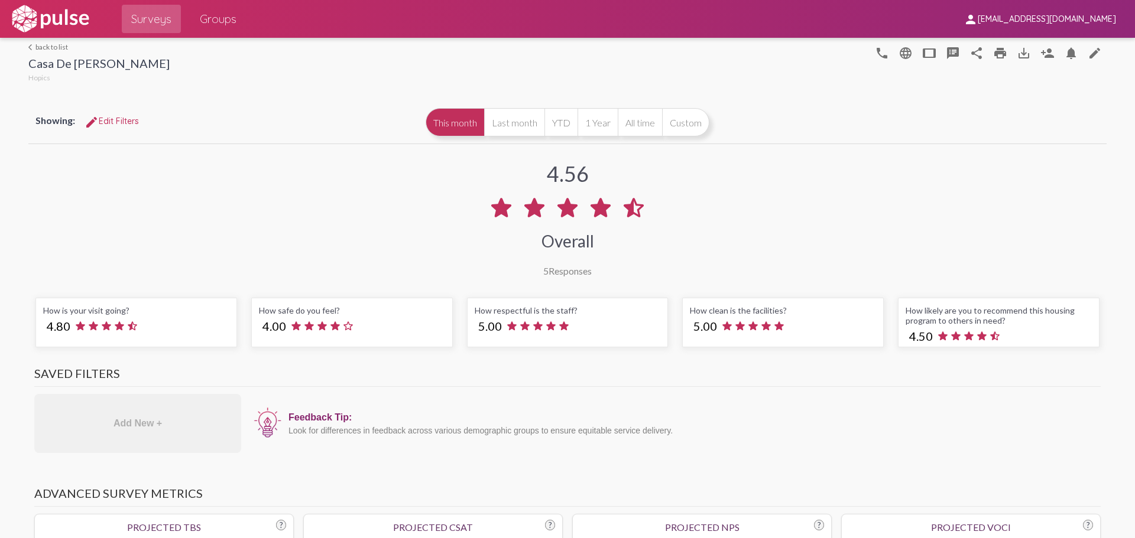
click at [61, 43] on link "arrow_back_ios back to list" at bounding box center [98, 47] width 141 height 9
